Goal: Book appointment/travel/reservation

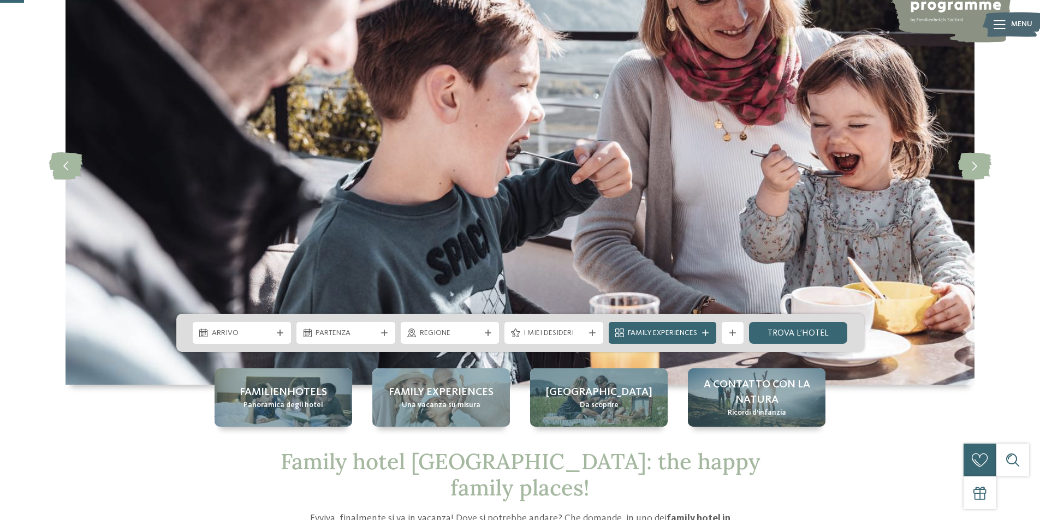
scroll to position [109, 0]
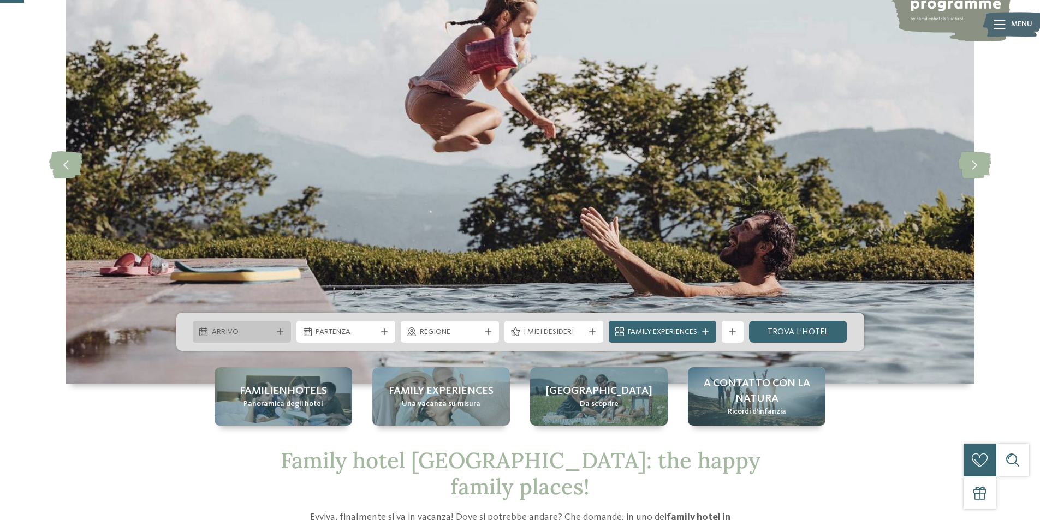
click at [251, 333] on span "Arrivo" at bounding box center [242, 332] width 61 height 11
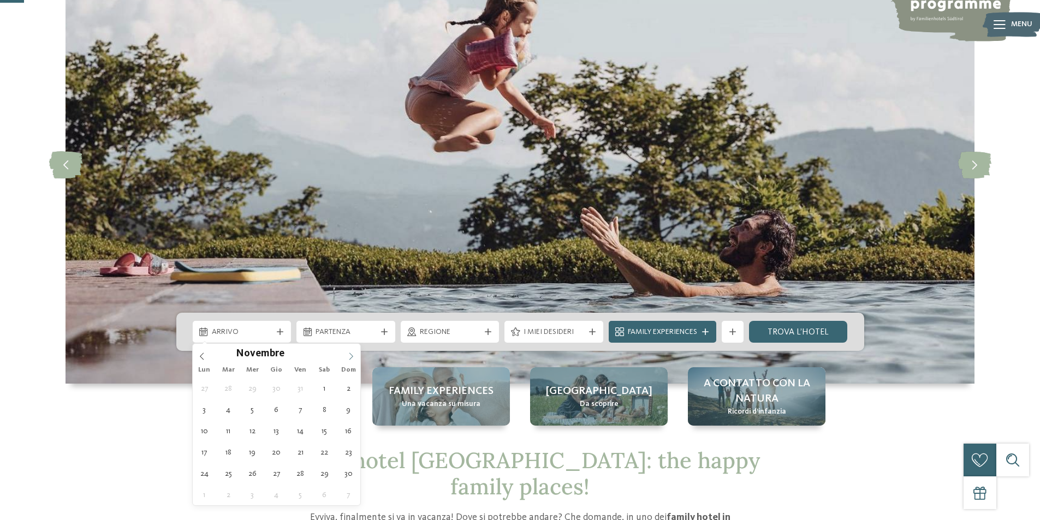
click at [348, 356] on icon at bounding box center [351, 357] width 8 height 8
type input "****"
click at [348, 356] on icon at bounding box center [351, 357] width 8 height 8
type div "04.01.2026"
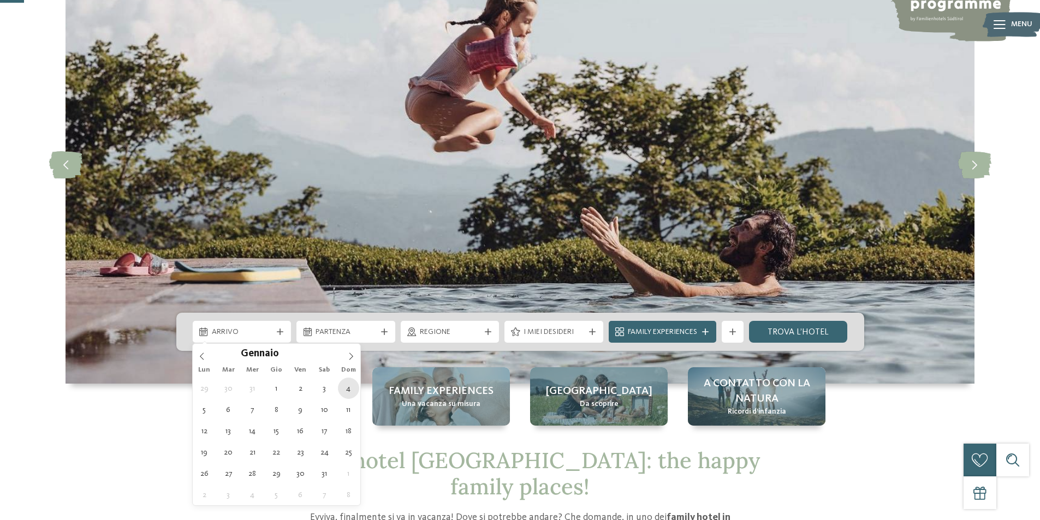
type input "****"
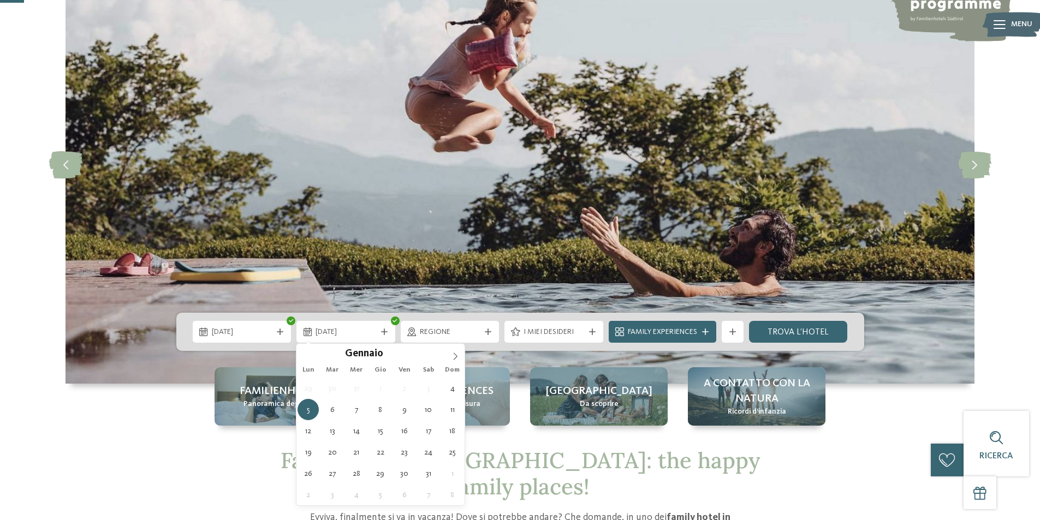
drag, startPoint x: 349, startPoint y: 392, endPoint x: 356, endPoint y: 370, distance: 23.5
type div "11.01.2026"
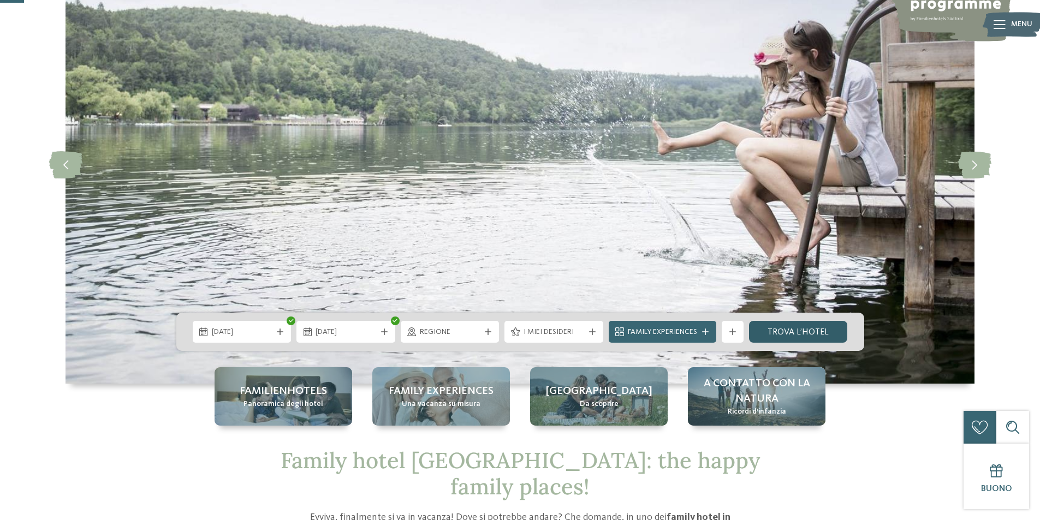
click at [824, 332] on link "trova l’hotel" at bounding box center [798, 332] width 99 height 22
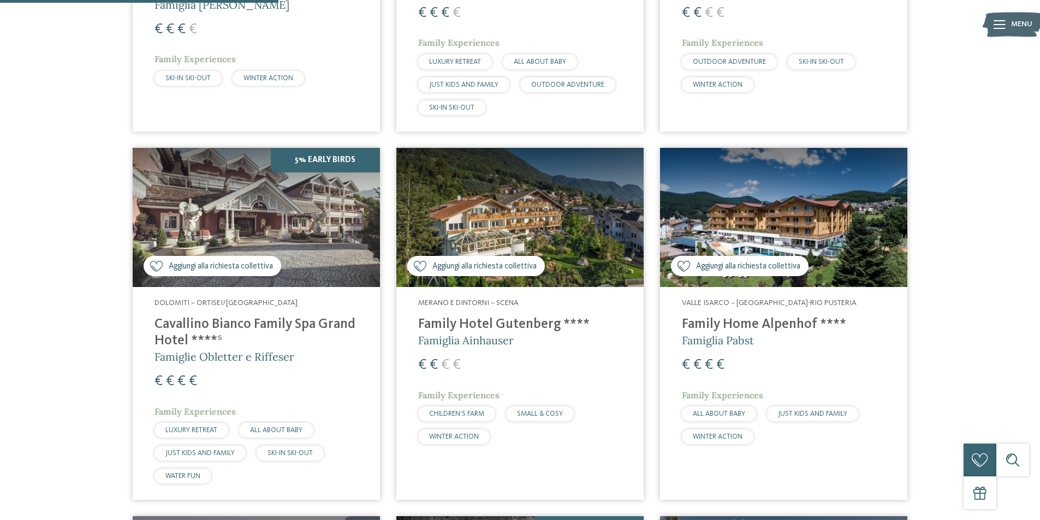
scroll to position [631, 0]
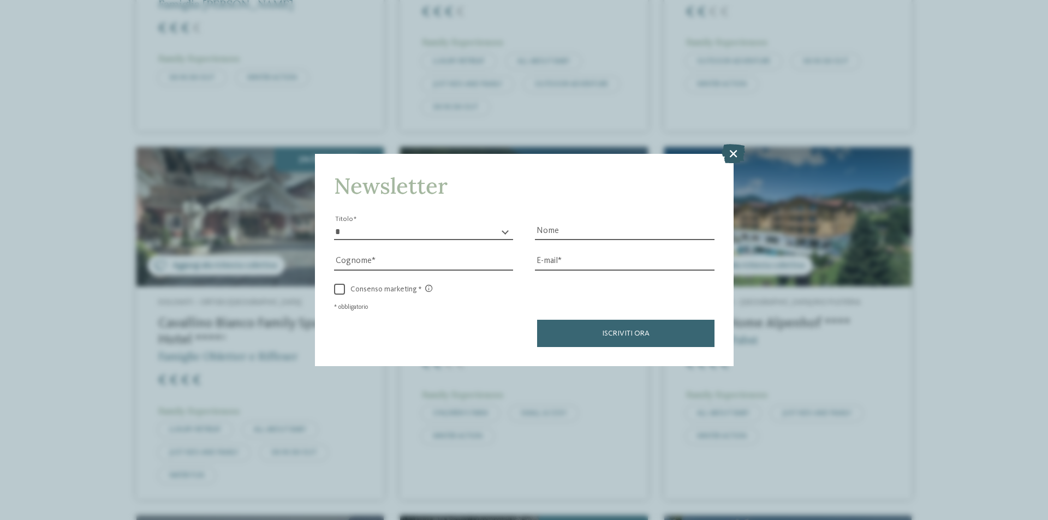
click at [729, 155] on icon at bounding box center [733, 153] width 23 height 19
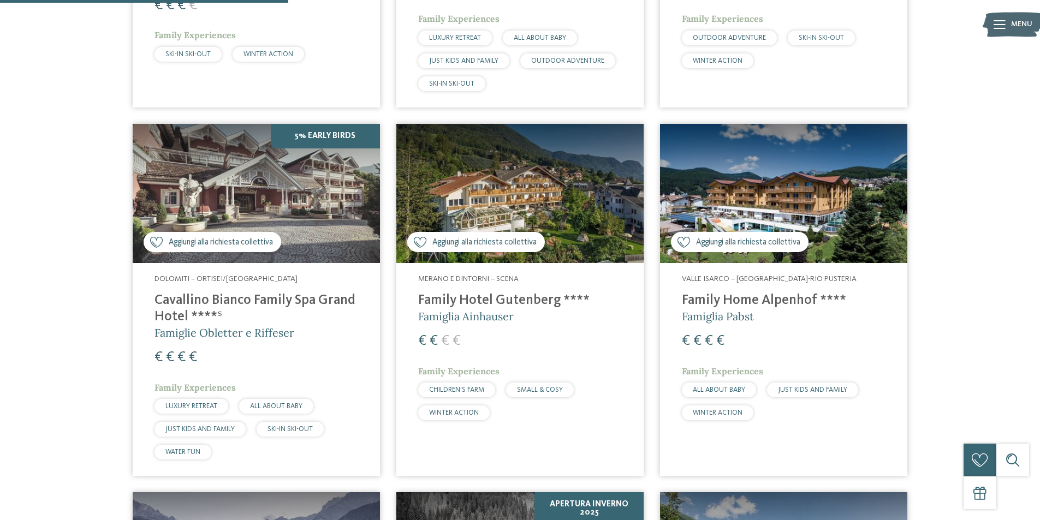
scroll to position [522, 0]
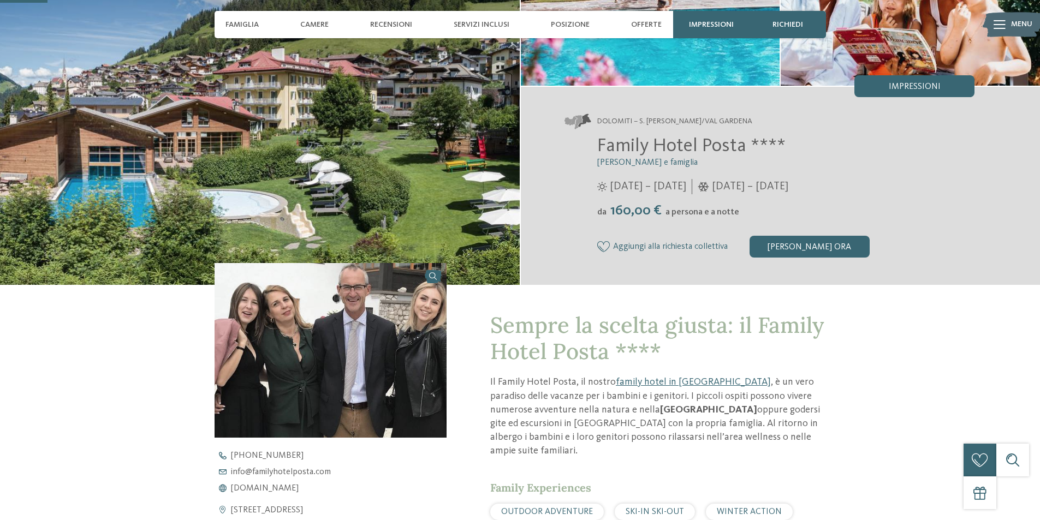
scroll to position [164, 0]
click at [650, 20] on span "Offerte" at bounding box center [646, 24] width 31 height 9
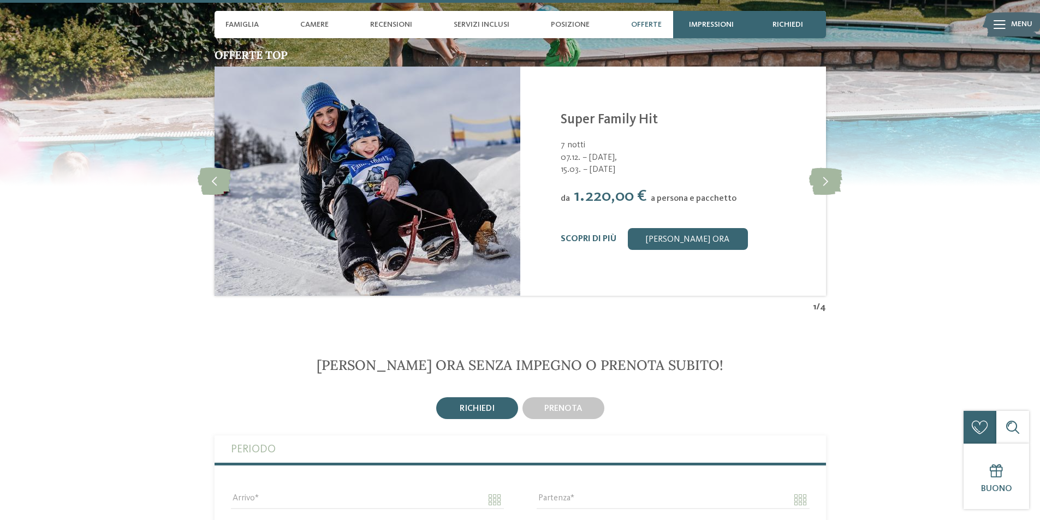
scroll to position [2342, 0]
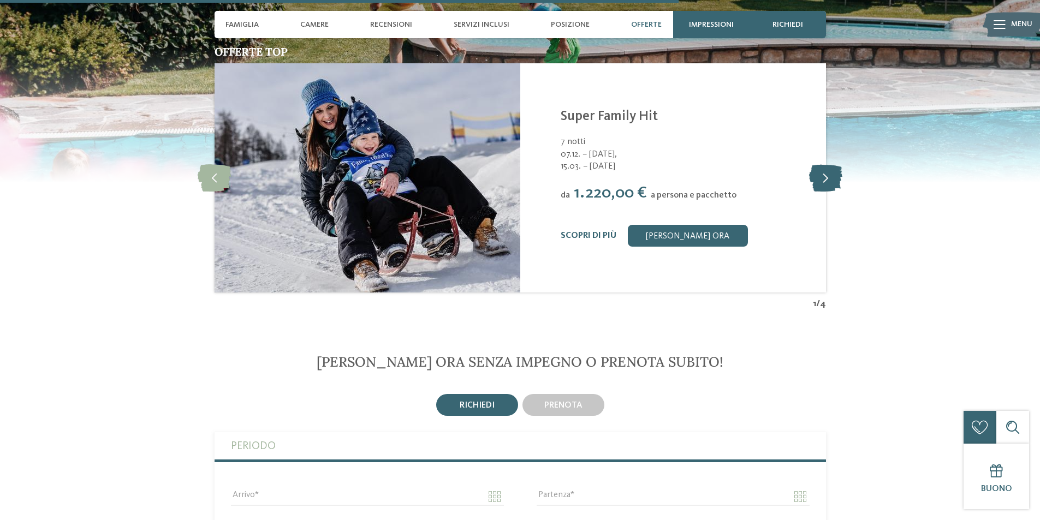
click at [824, 164] on icon at bounding box center [825, 177] width 33 height 27
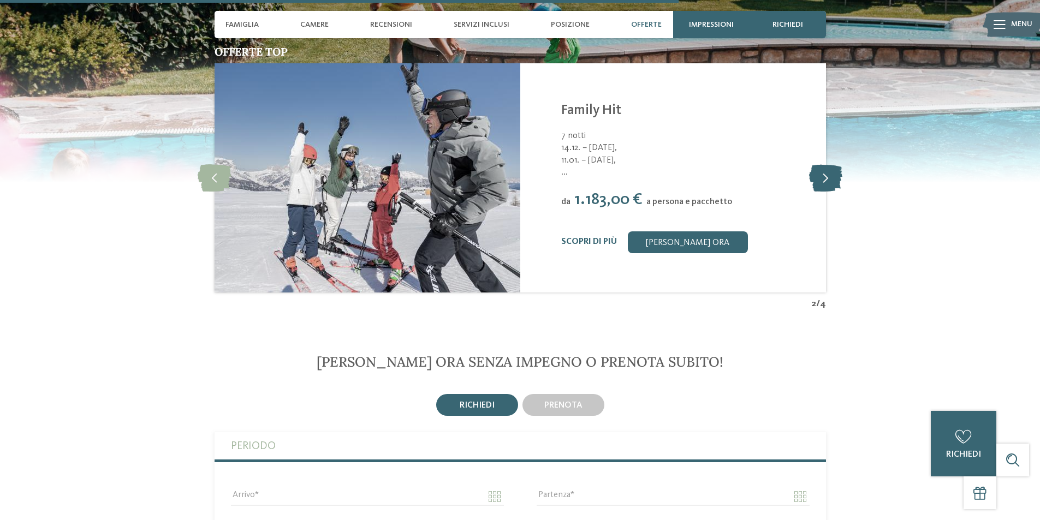
click at [824, 164] on icon at bounding box center [825, 177] width 33 height 27
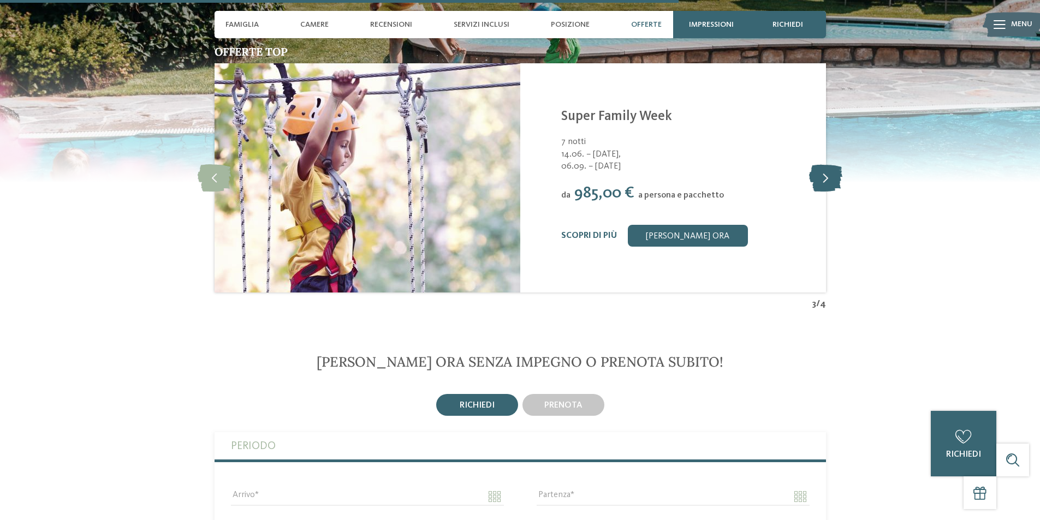
click at [824, 164] on icon at bounding box center [825, 177] width 33 height 27
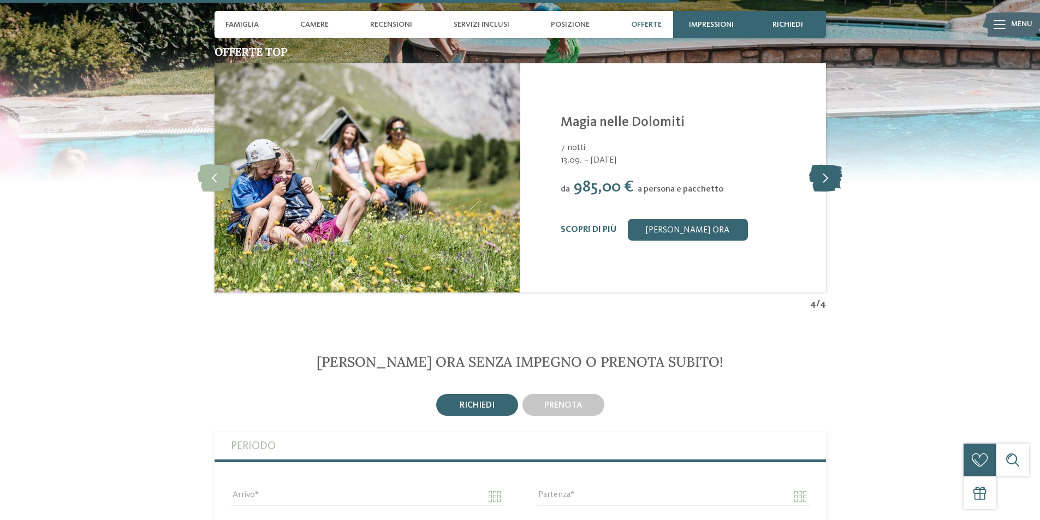
click at [824, 164] on icon at bounding box center [825, 177] width 33 height 27
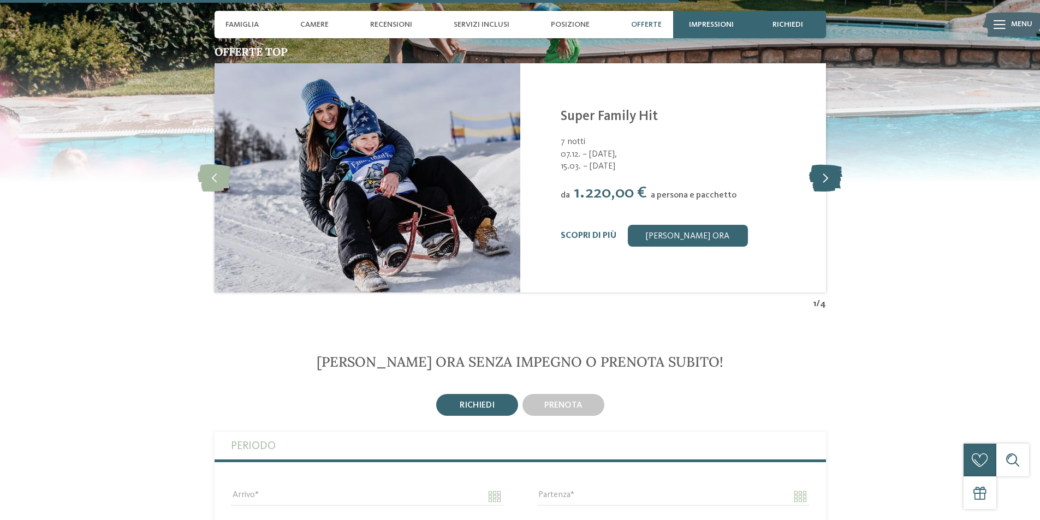
click at [824, 164] on icon at bounding box center [825, 177] width 33 height 27
